Goal: Transaction & Acquisition: Purchase product/service

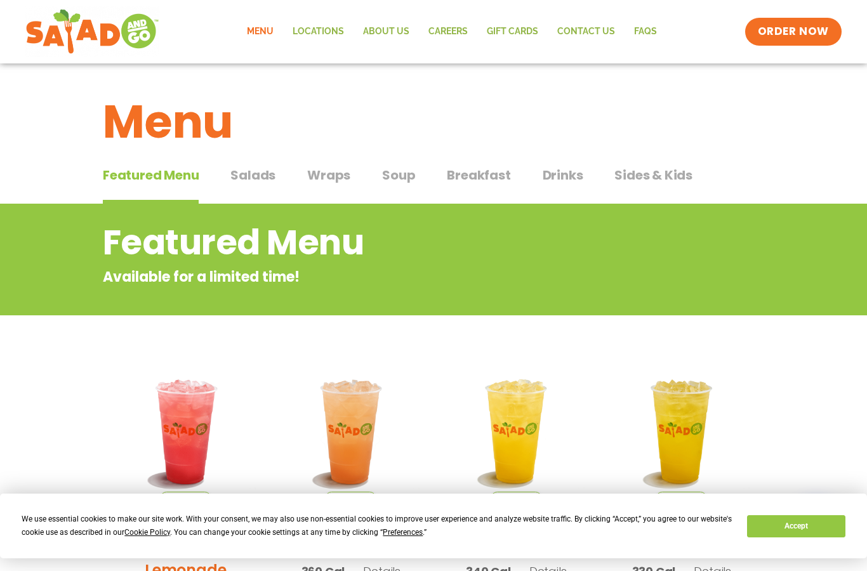
click at [332, 29] on link "Locations" at bounding box center [318, 31] width 70 height 29
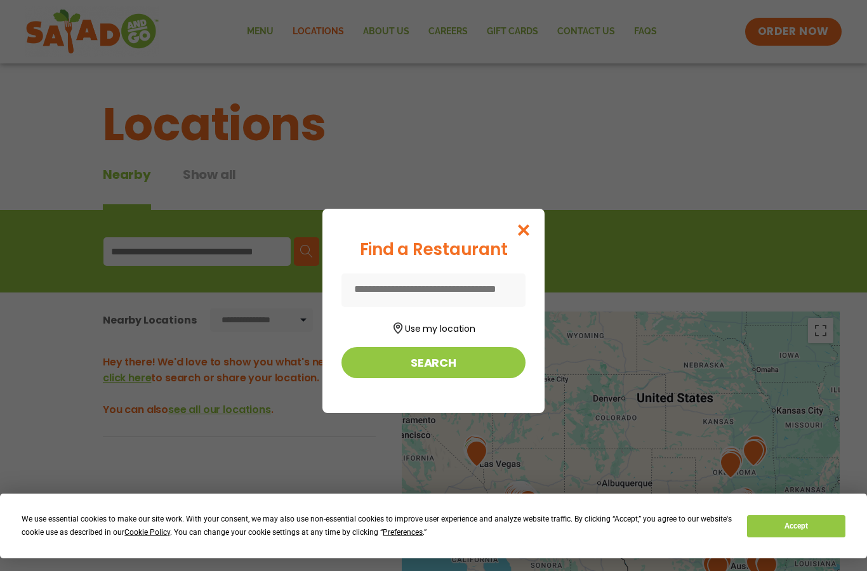
click at [448, 331] on button "Use my location" at bounding box center [434, 327] width 184 height 17
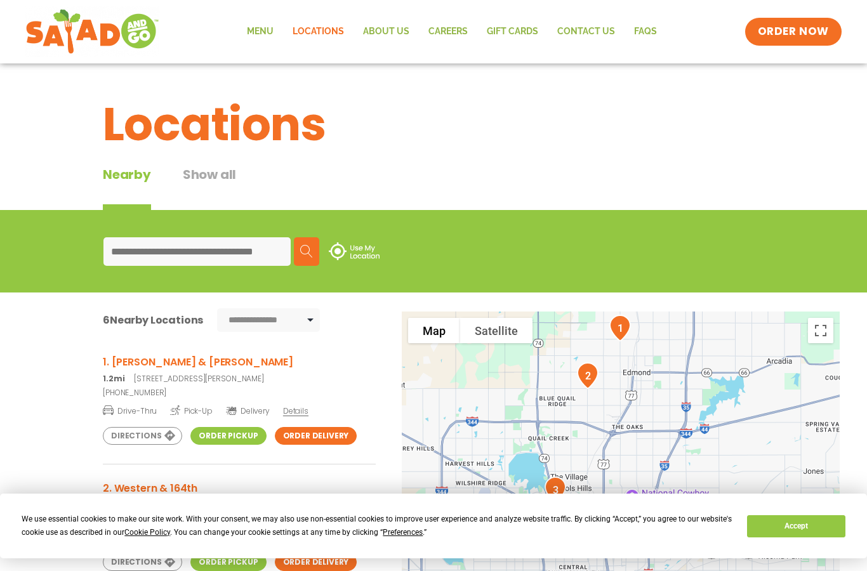
click at [147, 393] on link "(405) 562-6895" at bounding box center [239, 392] width 273 height 11
click at [166, 406] on link "Drive-Thru Pick-Up Delivery Details" at bounding box center [239, 409] width 273 height 16
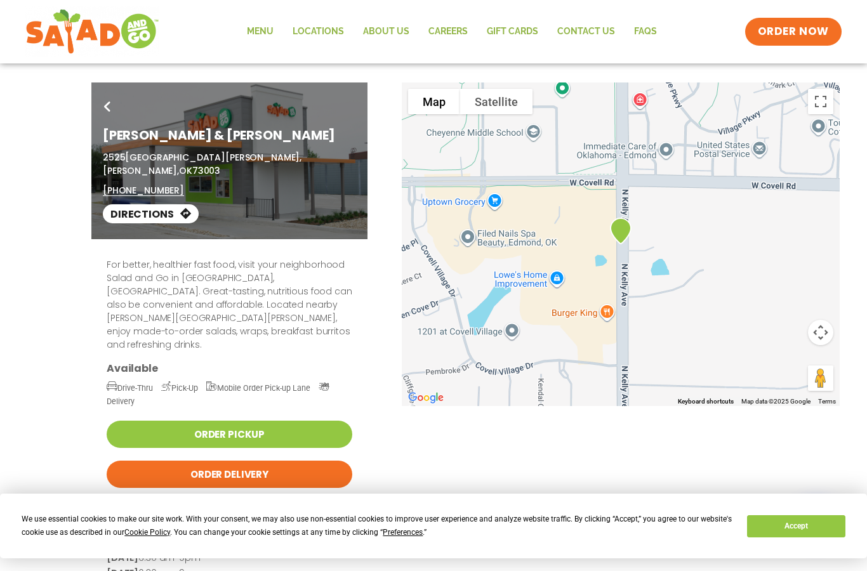
click at [350, 309] on p "For better, healthier fast food, visit your neighborhood Salad and Go in Edmond…" at bounding box center [230, 304] width 246 height 93
click at [270, 27] on link "Menu" at bounding box center [260, 31] width 46 height 29
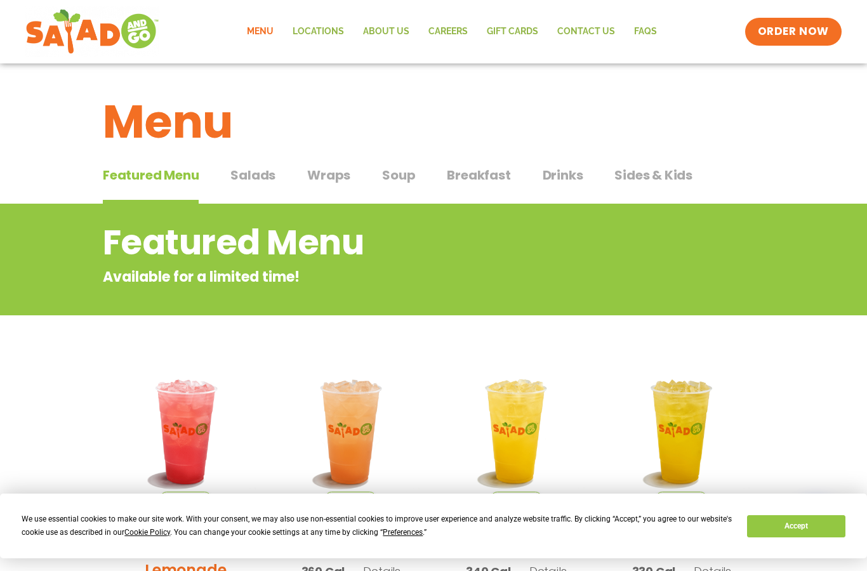
click at [557, 417] on img at bounding box center [516, 432] width 147 height 147
click at [258, 177] on span "Salads" at bounding box center [252, 175] width 45 height 19
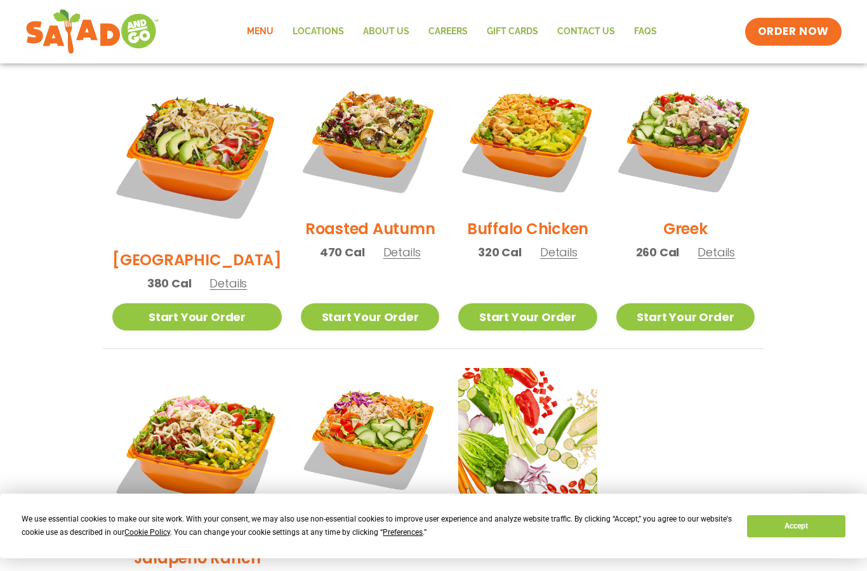
scroll to position [672, 0]
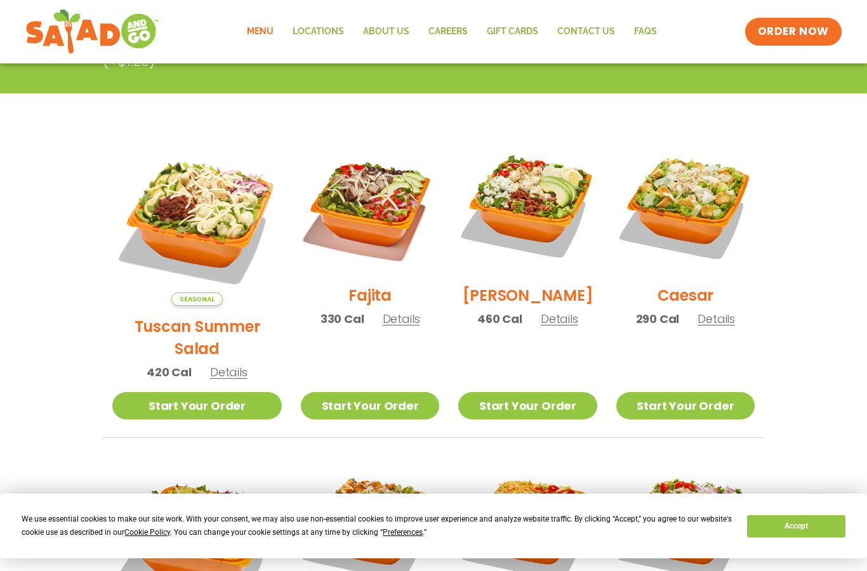
scroll to position [284, 0]
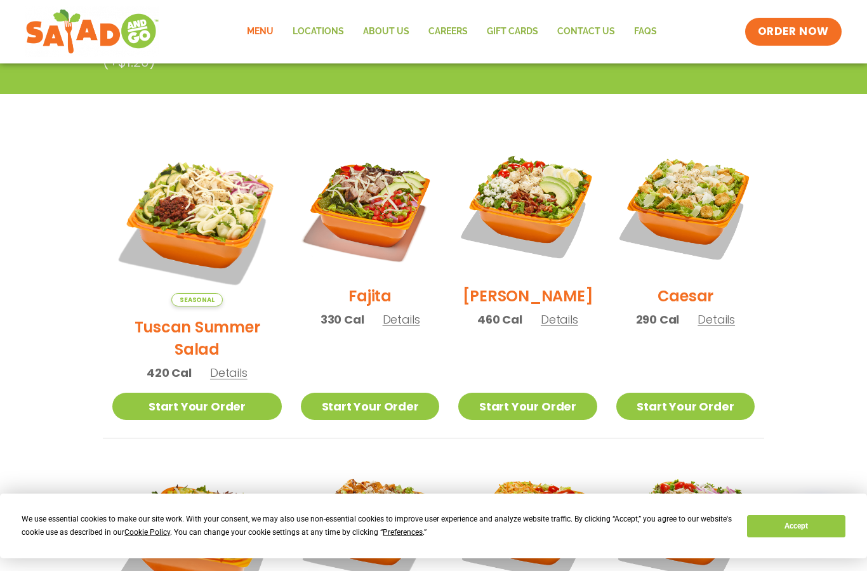
click at [383, 328] on span "Details" at bounding box center [401, 320] width 37 height 16
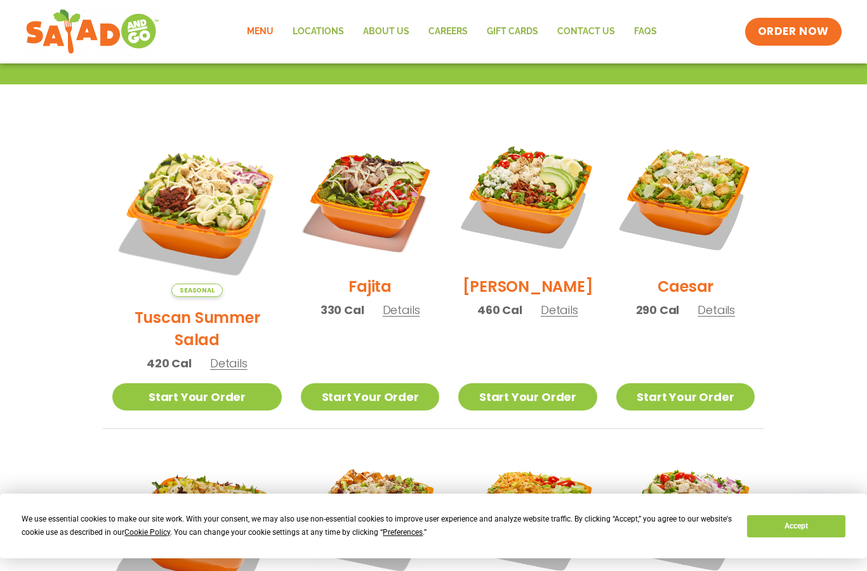
scroll to position [298, 0]
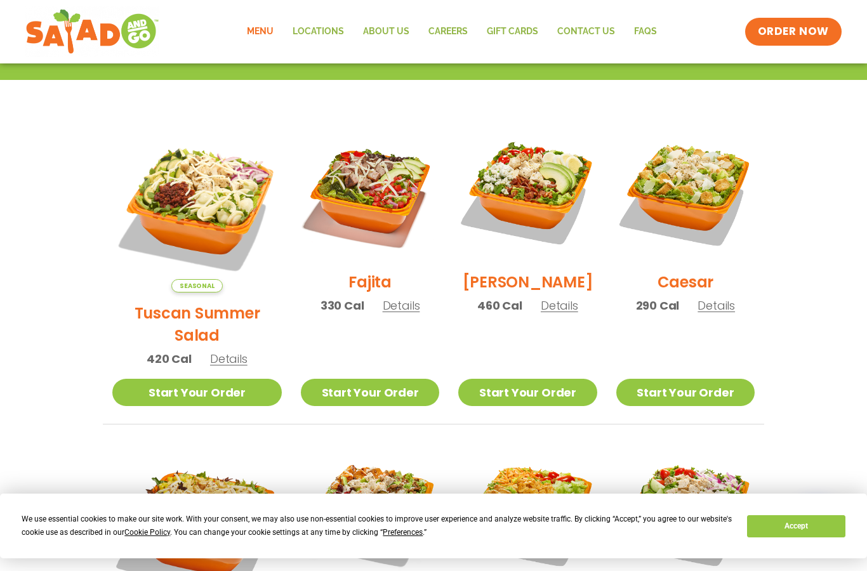
click at [383, 314] on span "Details" at bounding box center [401, 306] width 37 height 16
click at [383, 313] on span "Details" at bounding box center [401, 306] width 37 height 16
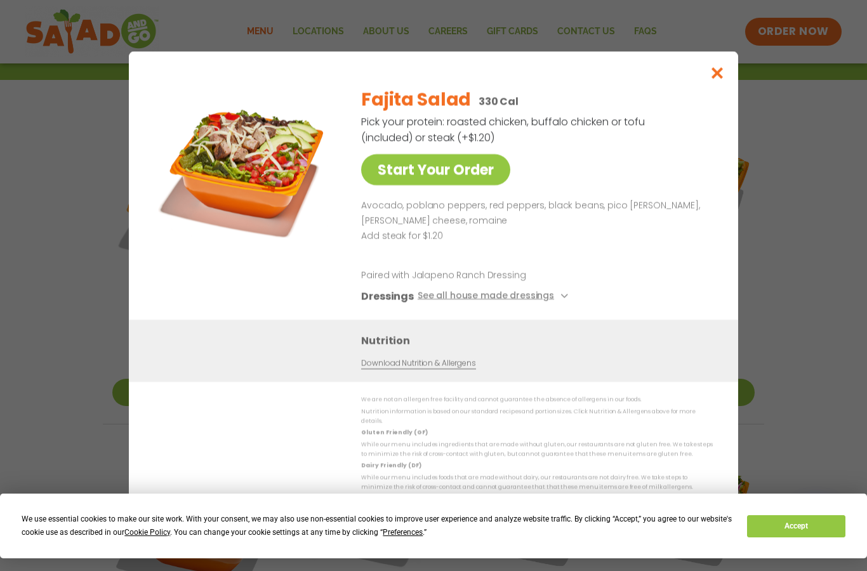
click at [553, 305] on button "See all house made dressings" at bounding box center [495, 297] width 154 height 16
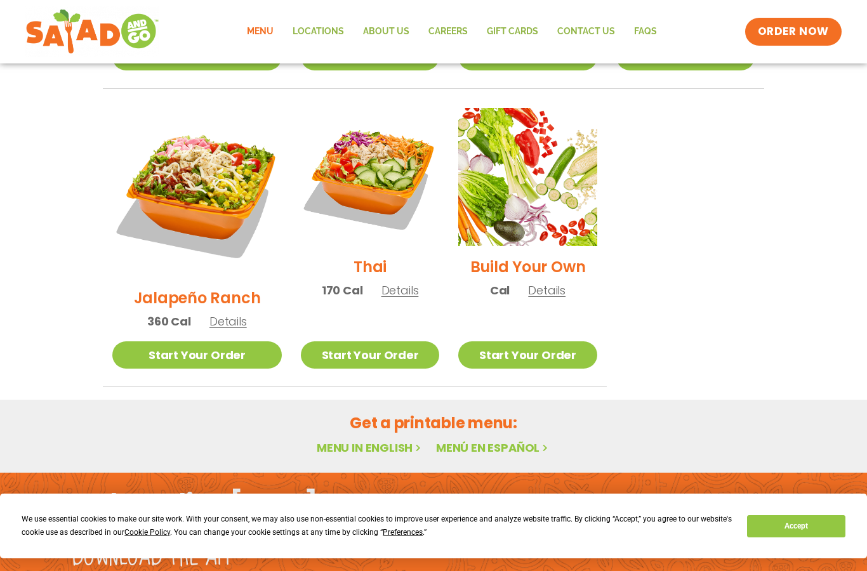
scroll to position [959, 0]
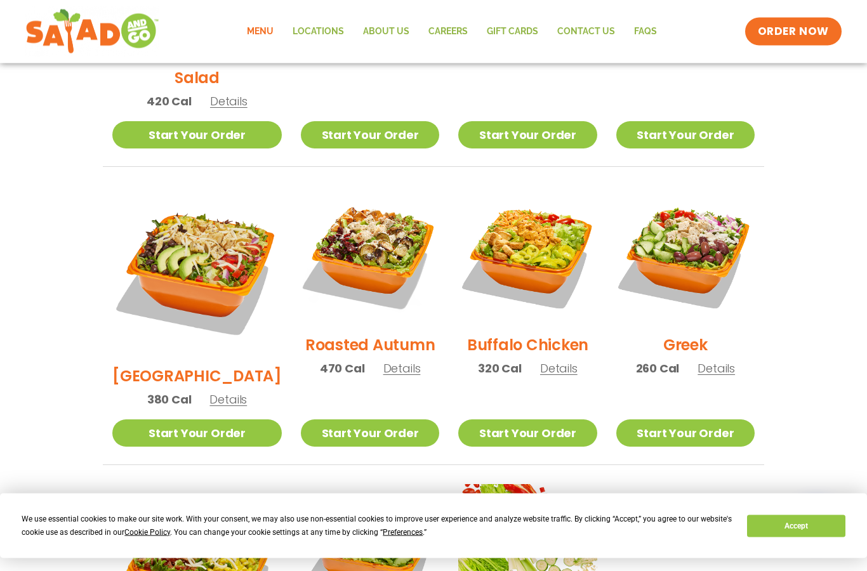
click at [394, 361] on span "Details" at bounding box center [401, 369] width 37 height 16
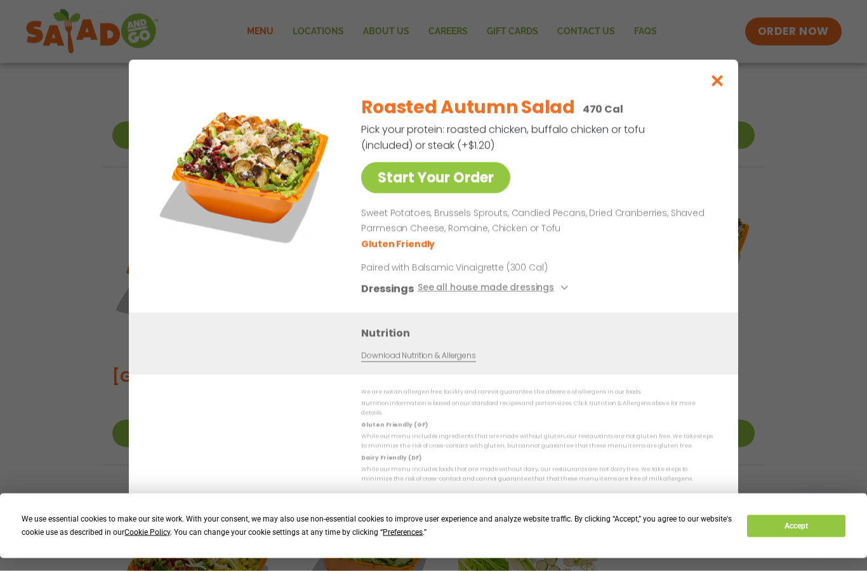
scroll to position [556, 0]
click at [561, 291] on icon at bounding box center [563, 288] width 5 height 5
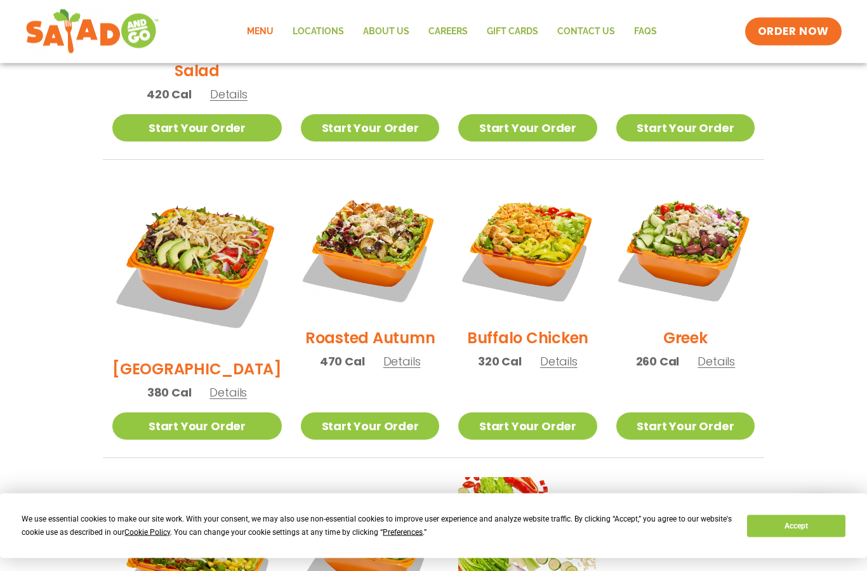
scroll to position [563, 0]
click at [696, 536] on ul "Seasonal Tuscan Summer Salad 420 Cal Details Start Your Order Seasonal Start Yo…" at bounding box center [434, 307] width 662 height 898
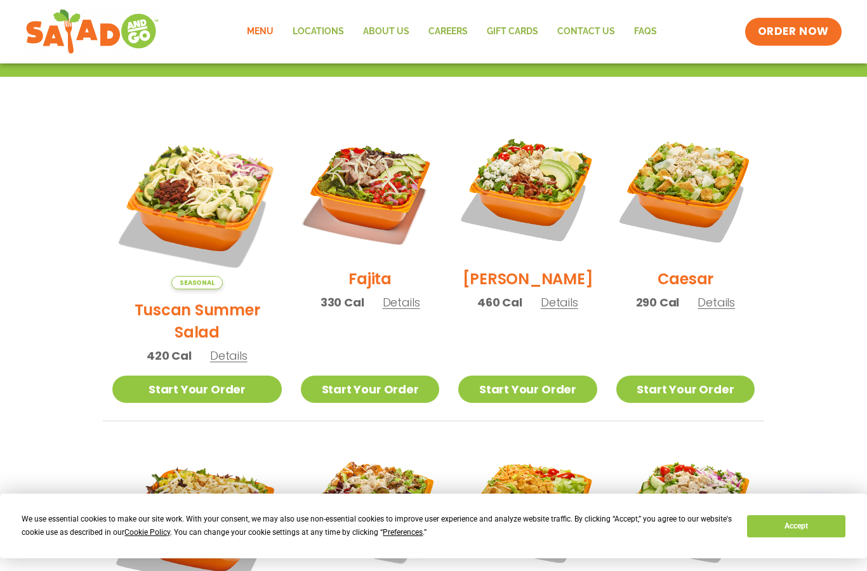
scroll to position [302, 0]
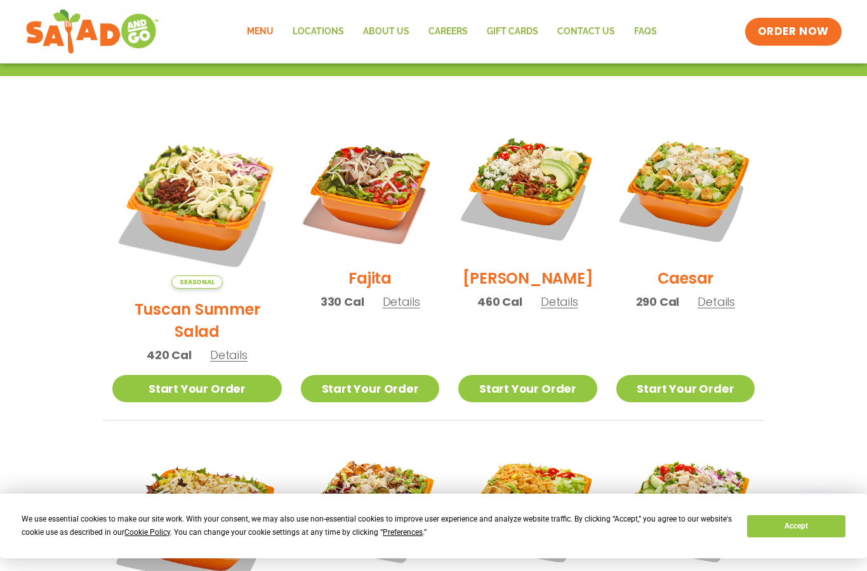
click at [385, 322] on div "Fajita 330 Cal Details" at bounding box center [370, 220] width 138 height 203
click at [524, 189] on img at bounding box center [527, 188] width 138 height 138
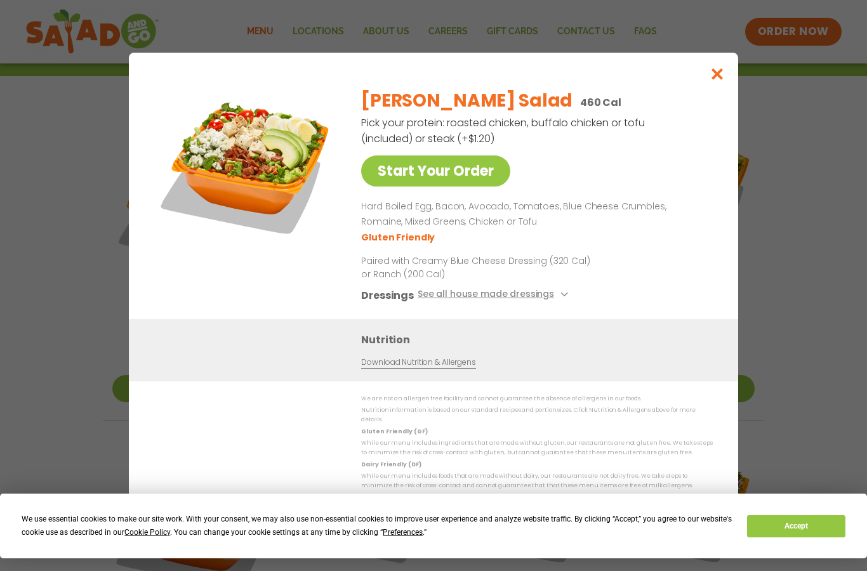
click at [462, 184] on link "Start Your Order" at bounding box center [435, 171] width 149 height 31
click at [561, 297] on icon at bounding box center [563, 294] width 5 height 5
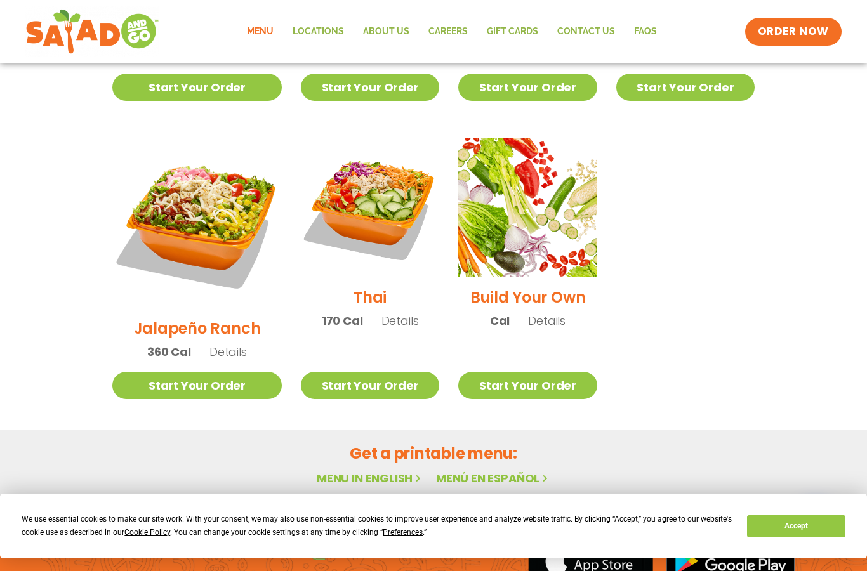
scroll to position [902, 0]
click at [378, 471] on link "Menu in English" at bounding box center [370, 479] width 107 height 16
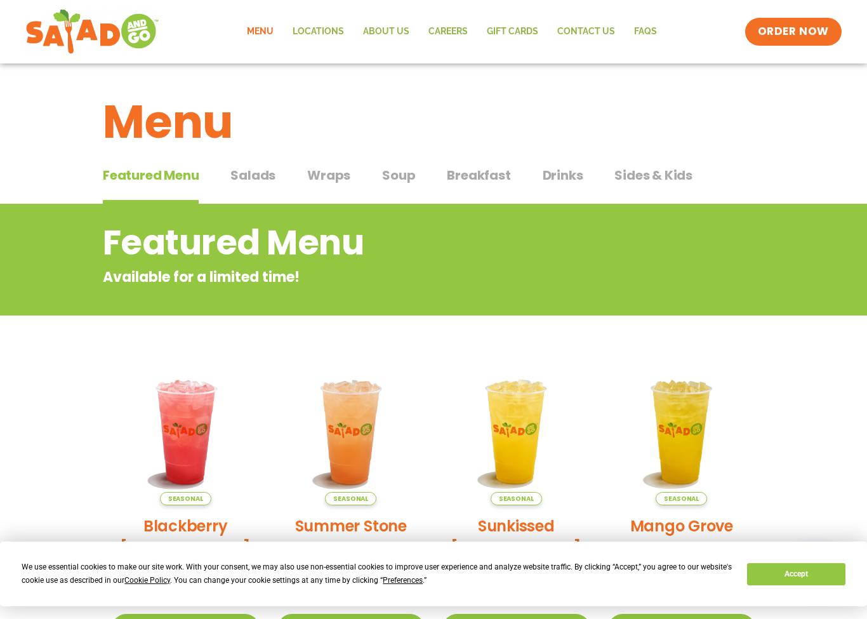
click at [339, 178] on span "Wraps" at bounding box center [328, 175] width 43 height 19
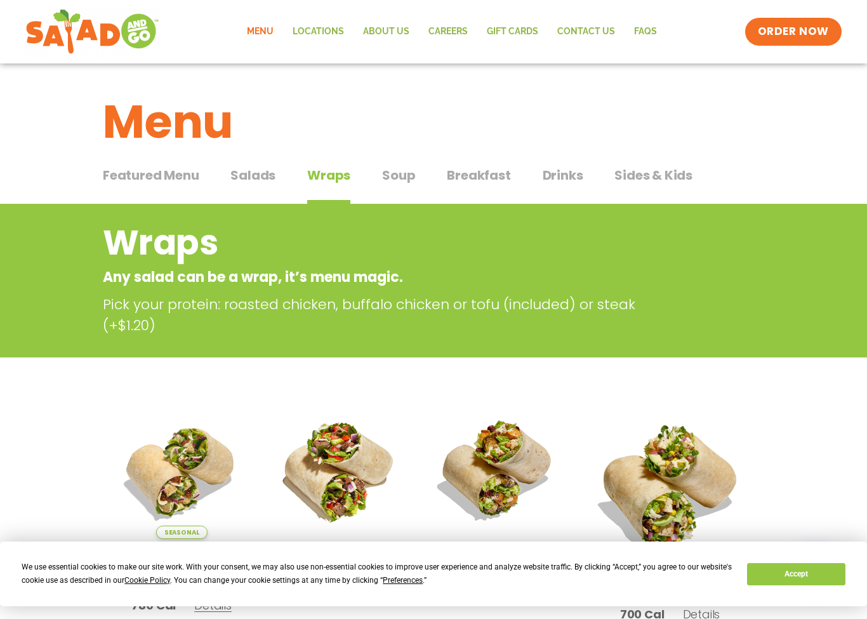
click at [484, 180] on span "Breakfast" at bounding box center [478, 175] width 63 height 19
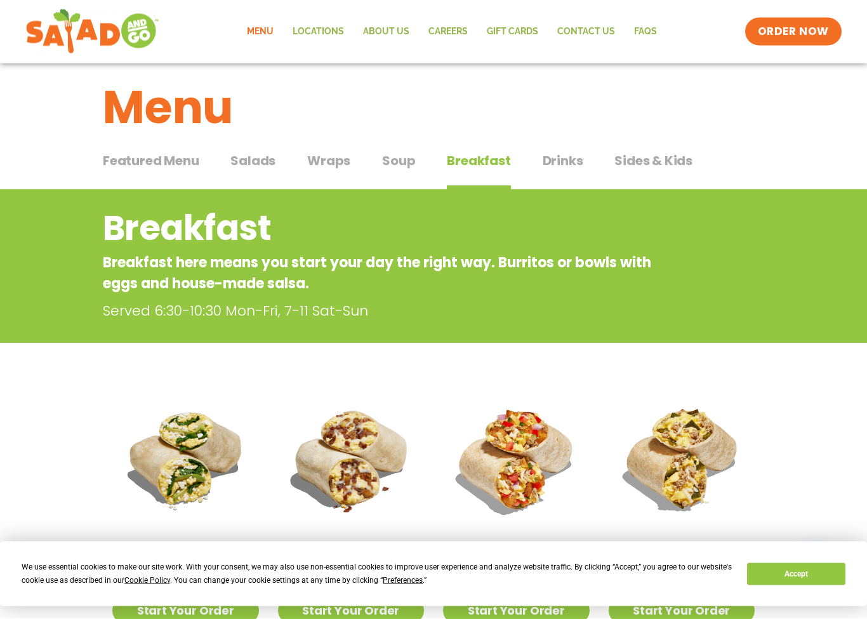
scroll to position [8, 0]
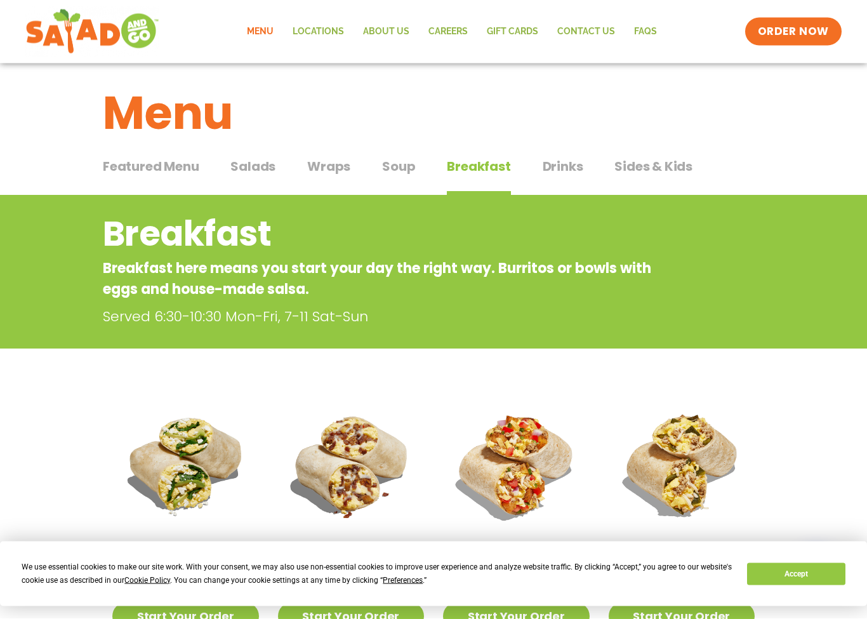
click at [412, 168] on span "Soup" at bounding box center [398, 166] width 33 height 19
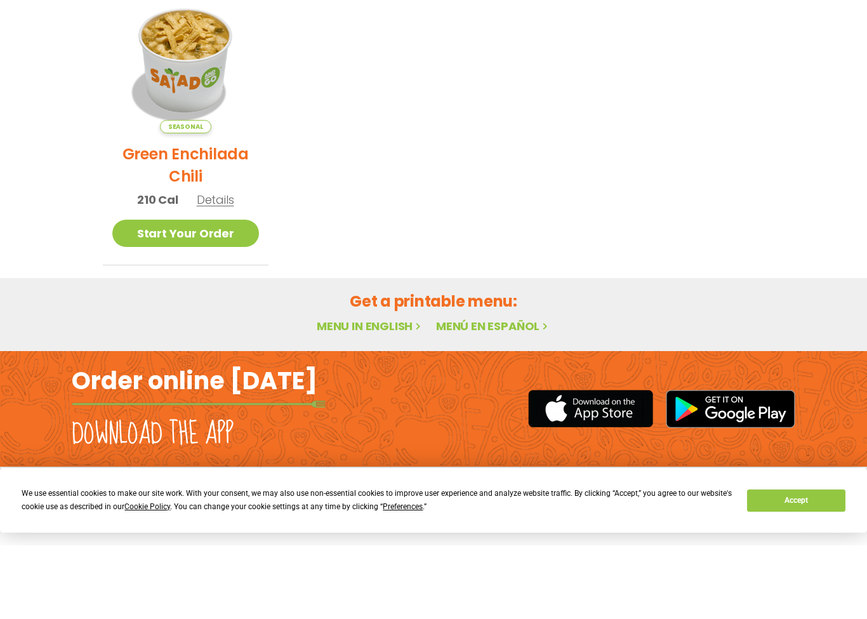
scroll to position [192, 0]
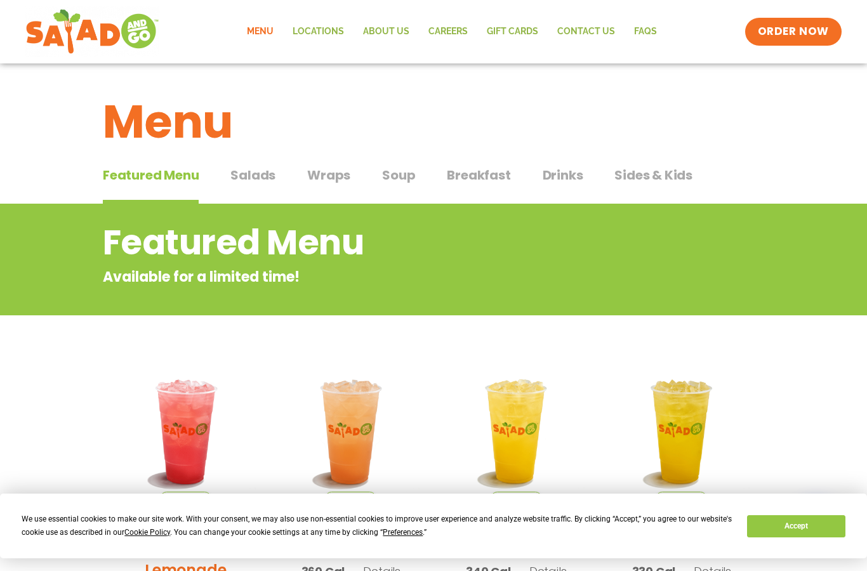
scroll to position [17, 0]
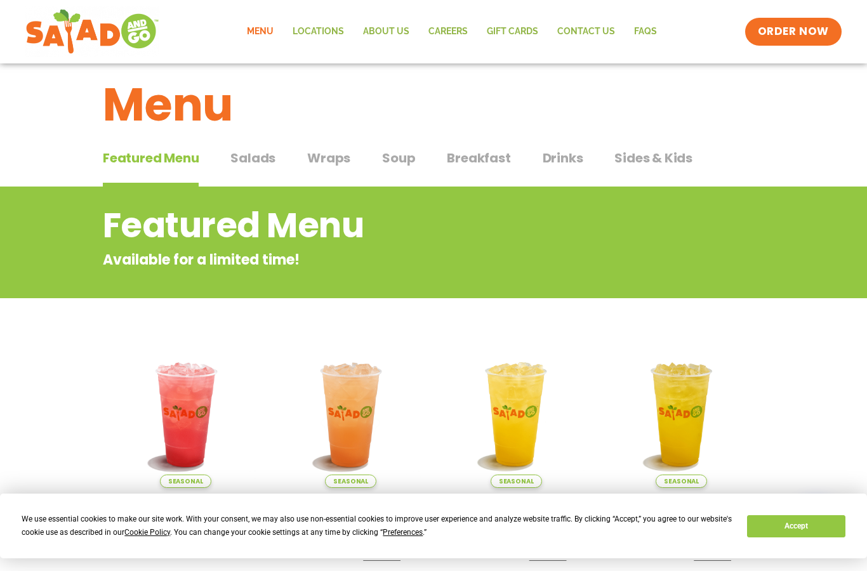
click at [321, 34] on link "Locations" at bounding box center [318, 31] width 70 height 29
click at [324, 27] on link "Locations" at bounding box center [318, 31] width 70 height 29
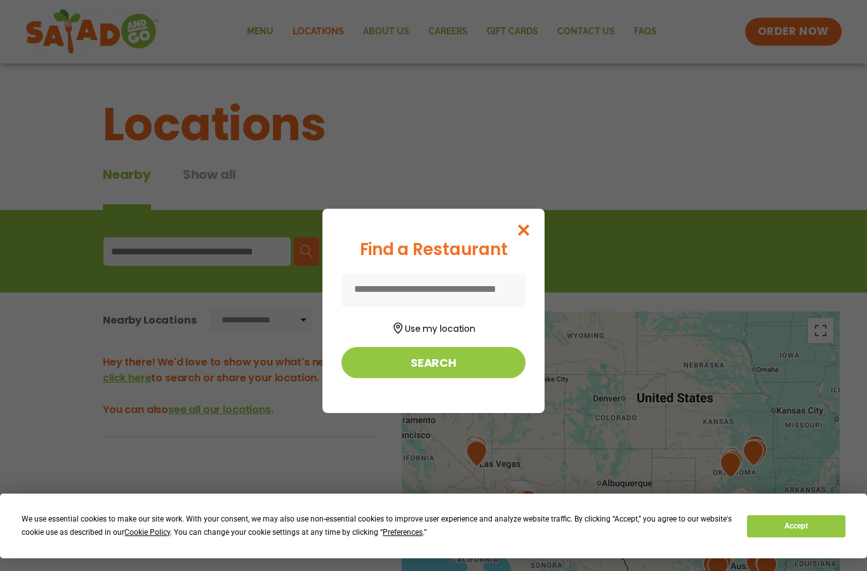
click at [468, 363] on button "Search" at bounding box center [434, 362] width 184 height 31
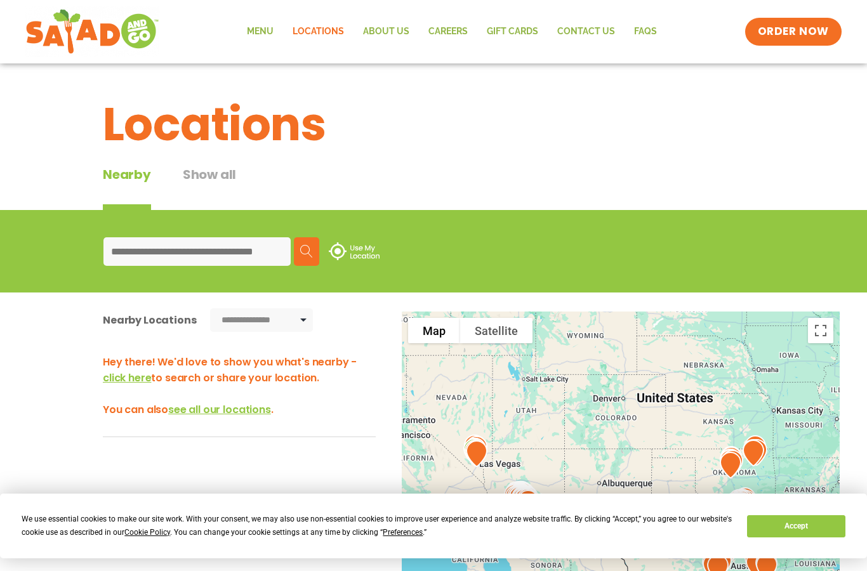
click at [132, 176] on div "Nearby" at bounding box center [127, 187] width 48 height 45
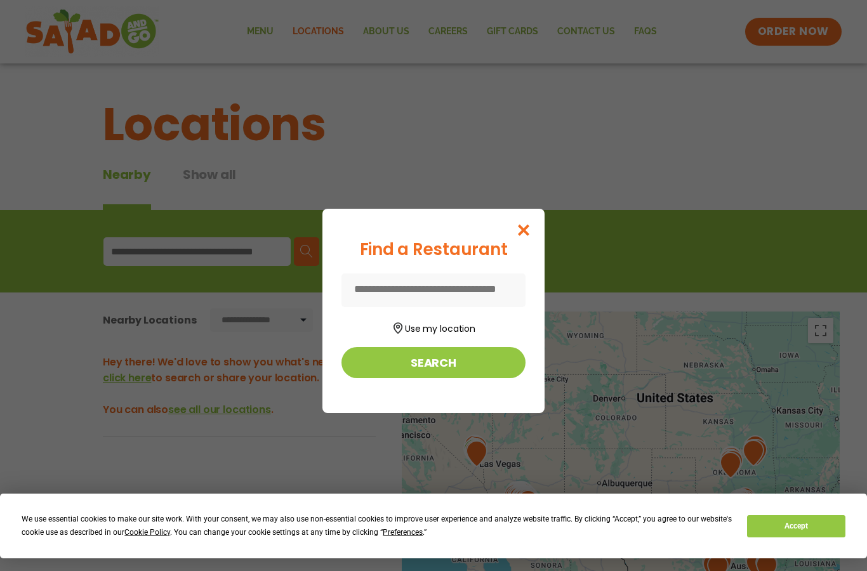
click at [462, 329] on button "Use my location" at bounding box center [434, 327] width 184 height 17
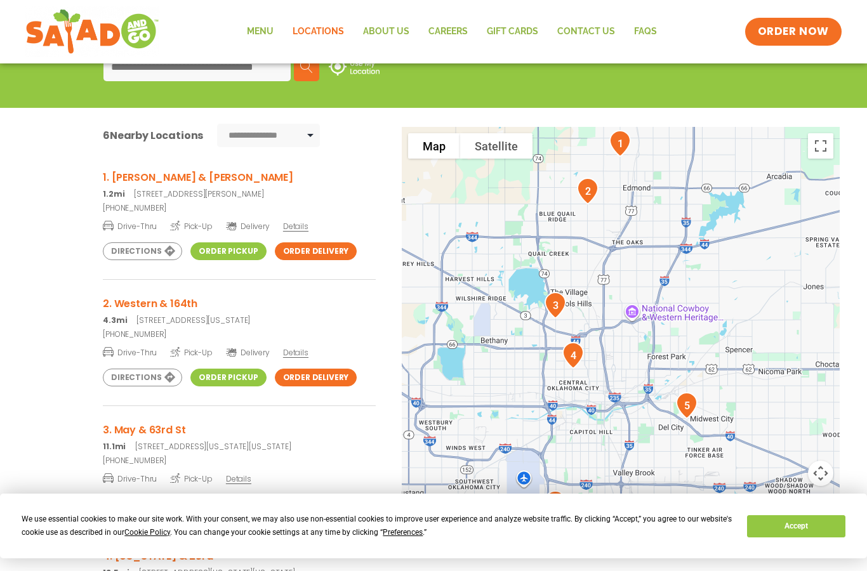
scroll to position [183, 0]
click at [281, 231] on link "Drive-Thru Pick-Up Delivery Details" at bounding box center [239, 226] width 273 height 16
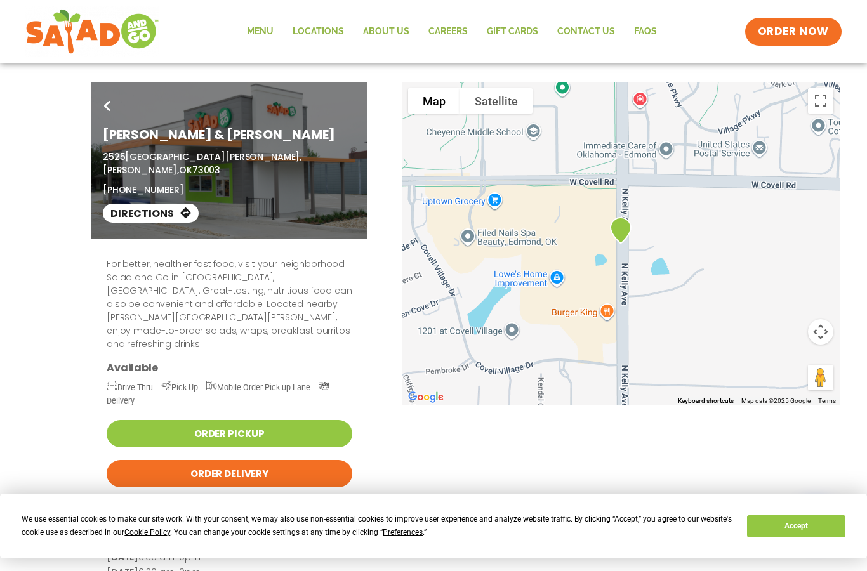
scroll to position [17, 0]
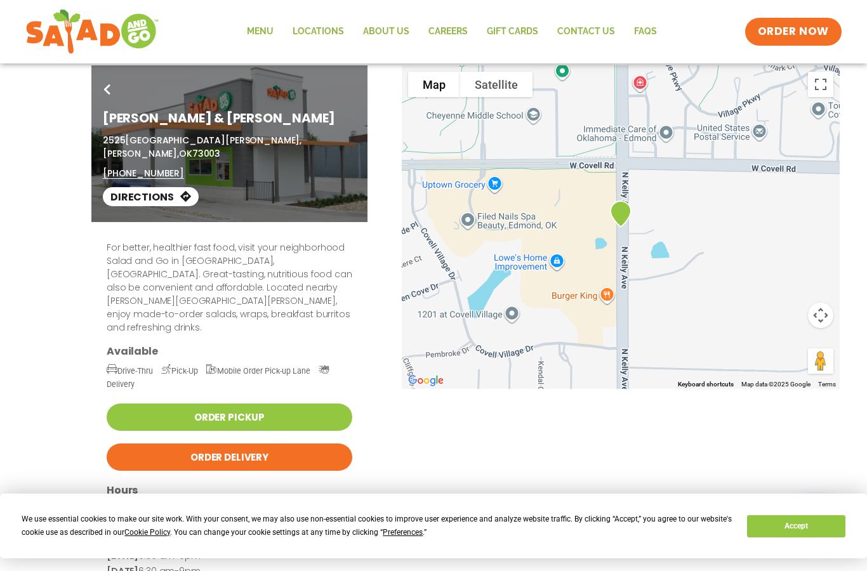
click at [288, 404] on link "Order Pickup" at bounding box center [230, 417] width 246 height 27
